Goal: Transaction & Acquisition: Obtain resource

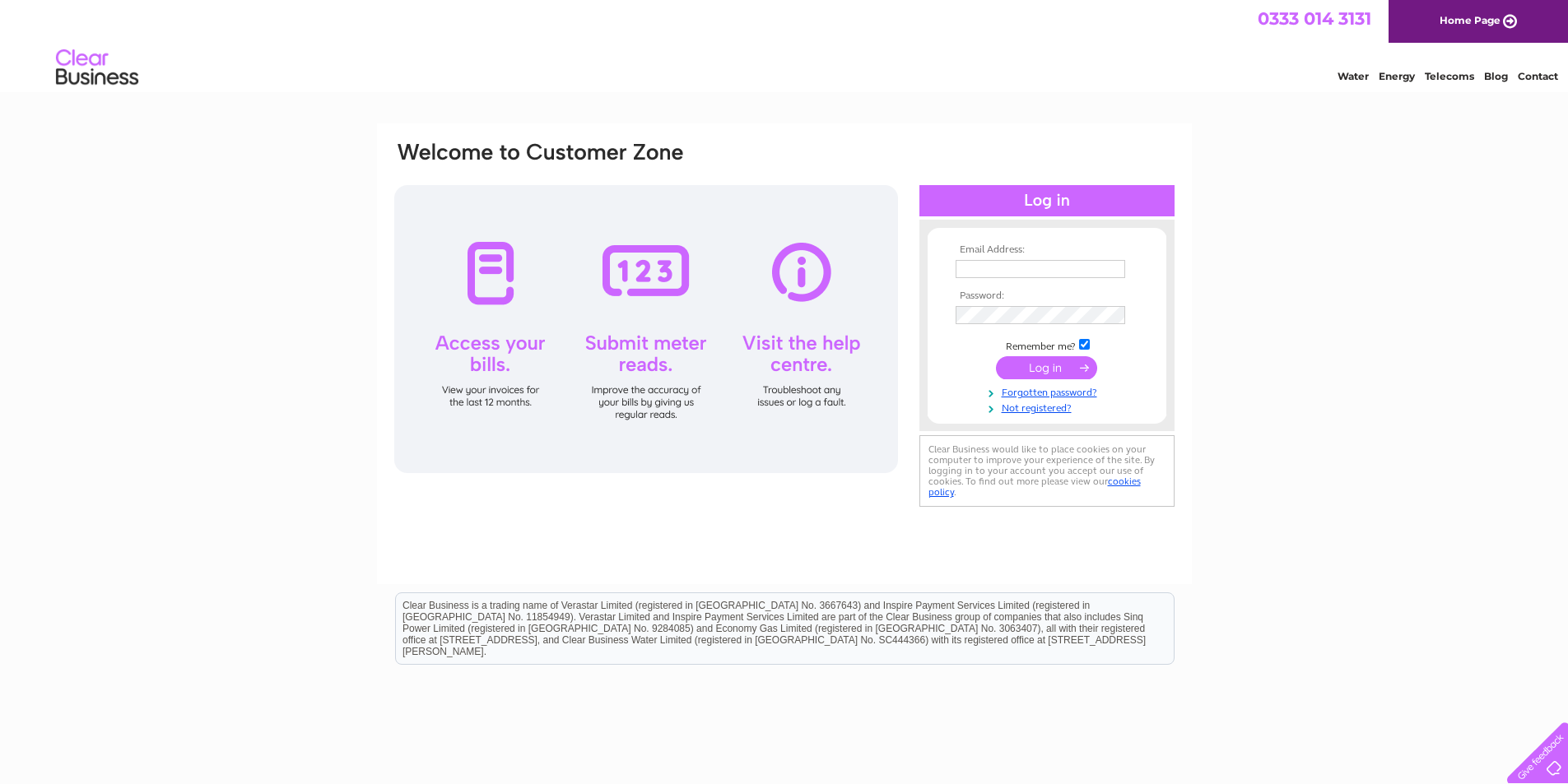
type input "hazel-croft@btconnect.com"
click at [1051, 359] on input "submit" at bounding box center [1046, 367] width 102 height 23
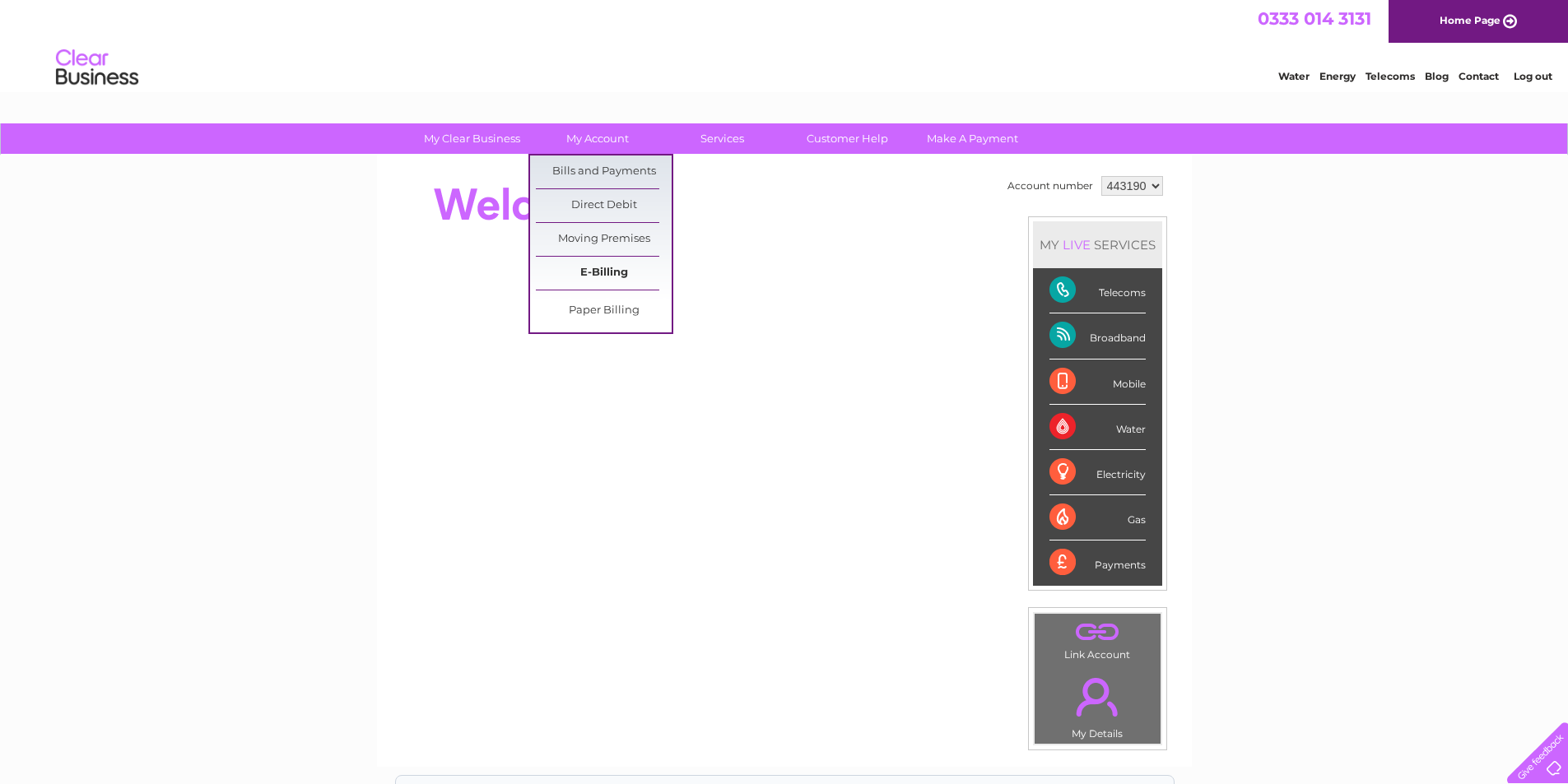
click at [604, 271] on link "E-Billing" at bounding box center [604, 273] width 136 height 33
click at [568, 170] on link "Bills and Payments" at bounding box center [604, 171] width 136 height 33
click at [576, 168] on link "Bills and Payments" at bounding box center [604, 171] width 136 height 33
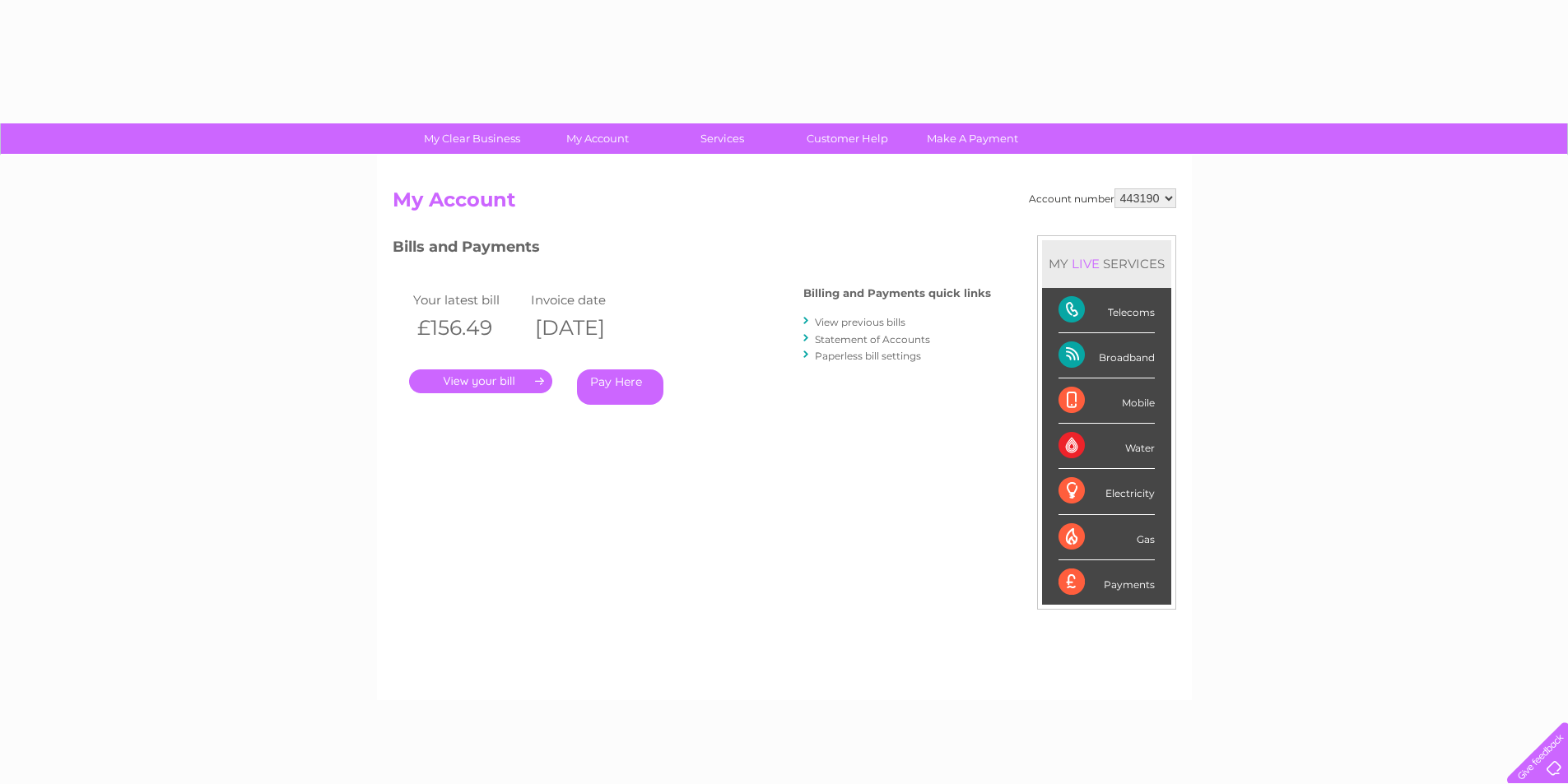
click at [507, 378] on link "." at bounding box center [480, 381] width 143 height 24
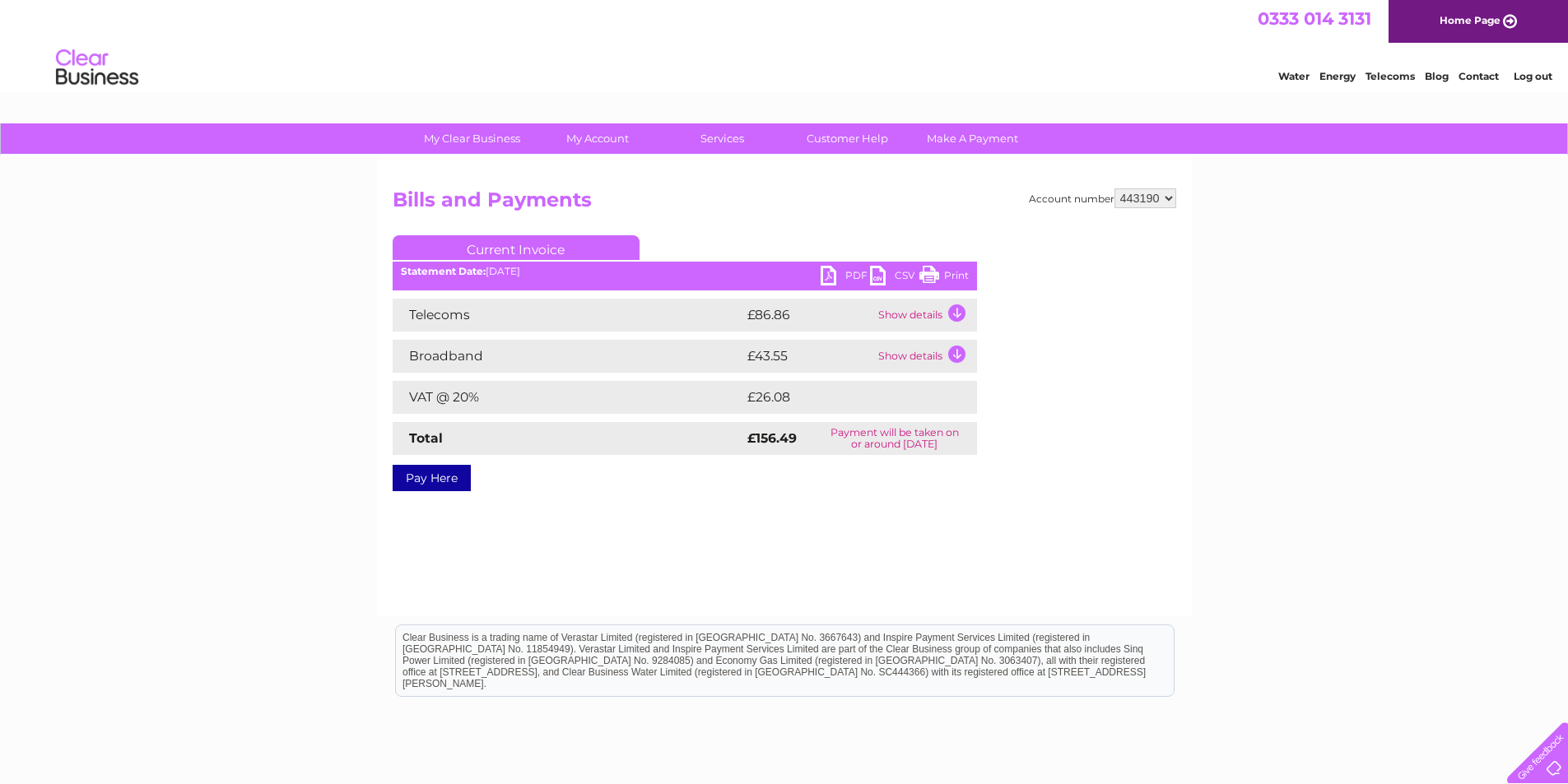
click at [848, 270] on link "PDF" at bounding box center [846, 278] width 49 height 24
